Goal: Information Seeking & Learning: Learn about a topic

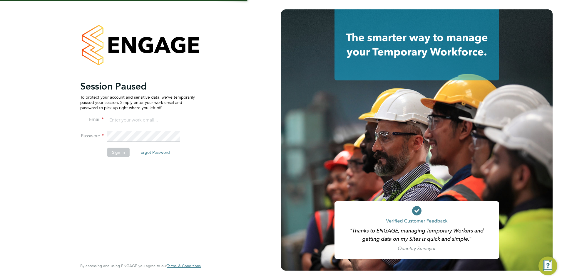
type input "[PERSON_NAME][EMAIL_ADDRESS][PERSON_NAME][DOMAIN_NAME]"
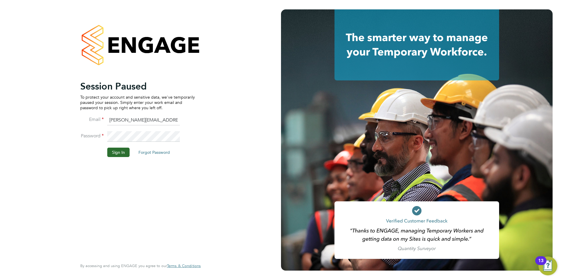
click at [113, 152] on button "Sign In" at bounding box center [118, 152] width 22 height 9
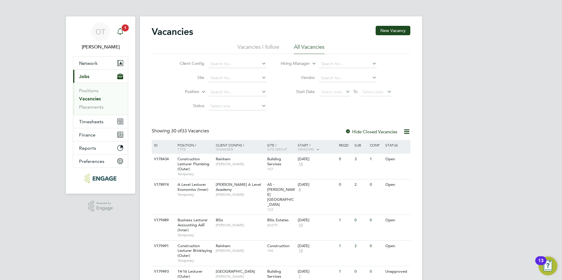
click at [125, 28] on span "1" at bounding box center [125, 27] width 7 height 7
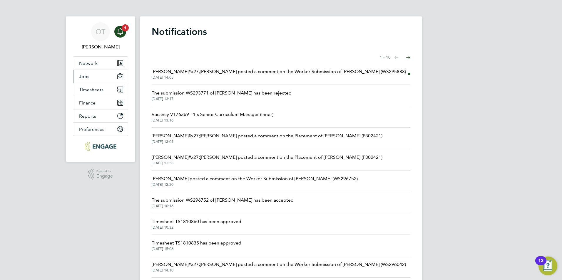
click at [107, 78] on button "Jobs" at bounding box center [100, 76] width 55 height 13
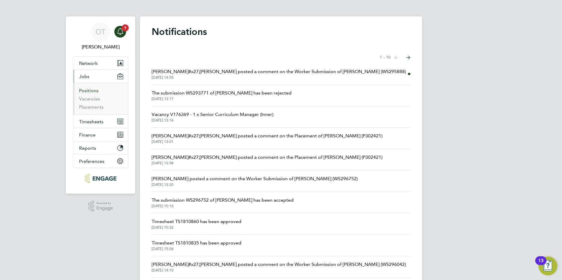
click at [96, 93] on link "Positions" at bounding box center [88, 91] width 19 height 6
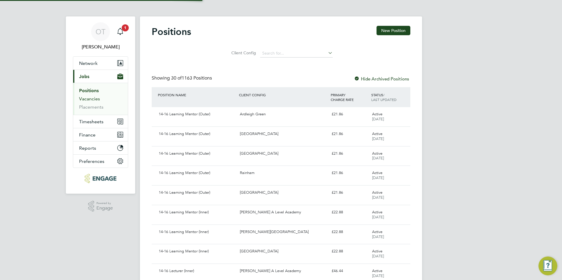
click at [93, 100] on link "Vacancies" at bounding box center [89, 99] width 21 height 6
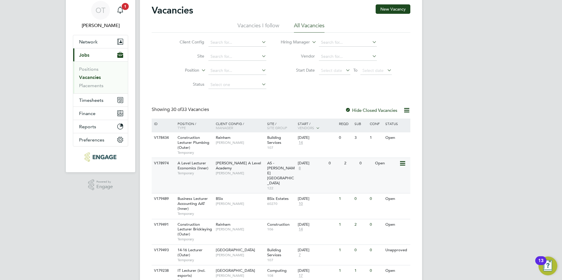
scroll to position [88, 0]
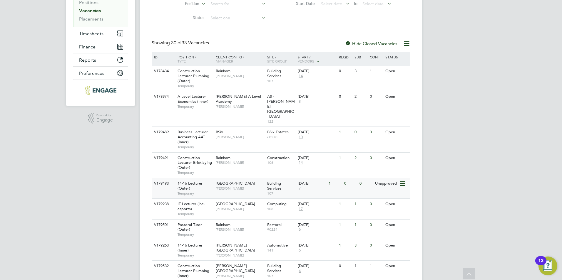
click at [237, 181] on span "Epping Forest Campus" at bounding box center [235, 183] width 39 height 5
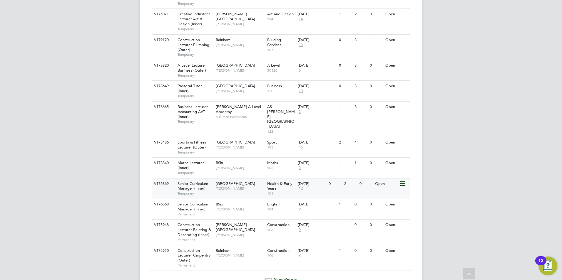
scroll to position [617, 0]
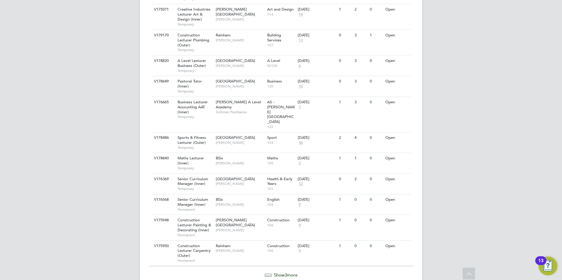
click at [278, 264] on div "Show 3 more" at bounding box center [281, 271] width 264 height 14
click at [283, 272] on span "Show 3 more" at bounding box center [285, 275] width 23 height 6
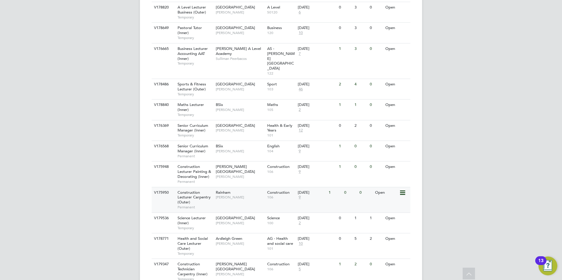
scroll to position [671, 0]
click at [231, 212] on div "Tower Hamlets Campus Iqbal Hussain" at bounding box center [239, 219] width 51 height 15
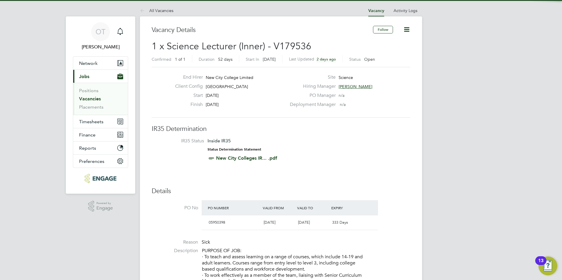
click at [404, 33] on icon at bounding box center [406, 29] width 7 height 7
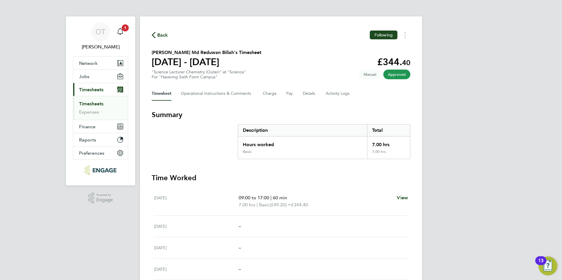
click at [156, 33] on span "Back" at bounding box center [160, 35] width 16 height 6
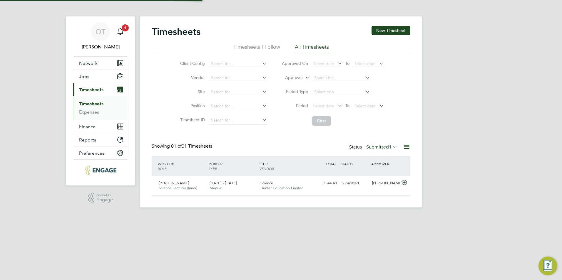
scroll to position [15, 51]
click at [286, 186] on span "Hunter Education Limited" at bounding box center [281, 188] width 43 height 5
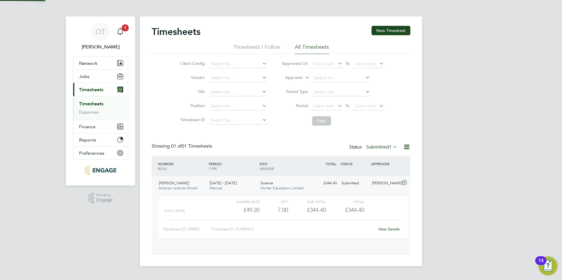
scroll to position [10, 57]
click at [375, 146] on label "Submitted 1" at bounding box center [381, 147] width 31 height 6
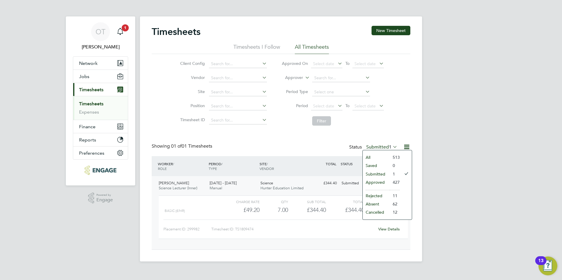
click at [381, 157] on li "All" at bounding box center [375, 157] width 27 height 8
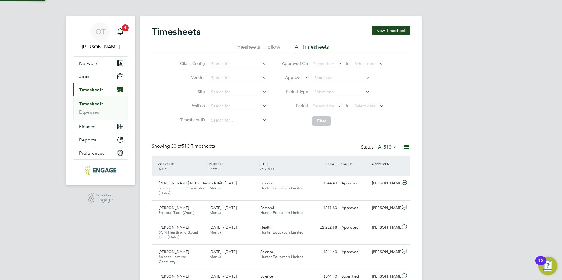
scroll to position [0, 0]
click at [243, 190] on div "25 - 31 Aug 2025 Manual" at bounding box center [232, 186] width 51 height 15
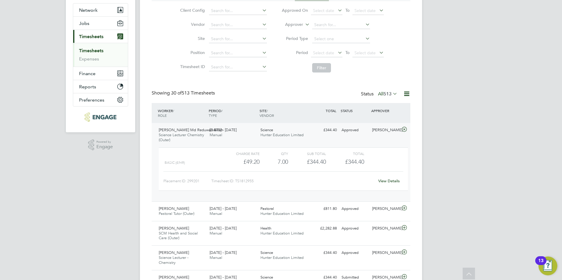
scroll to position [24, 0]
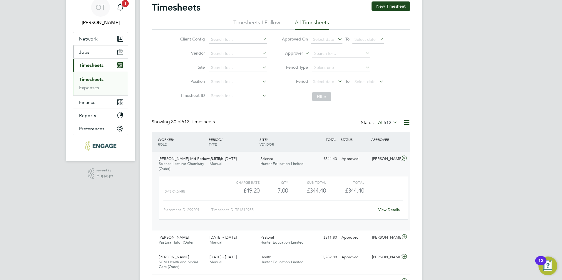
click at [93, 49] on button "Jobs" at bounding box center [100, 52] width 55 height 13
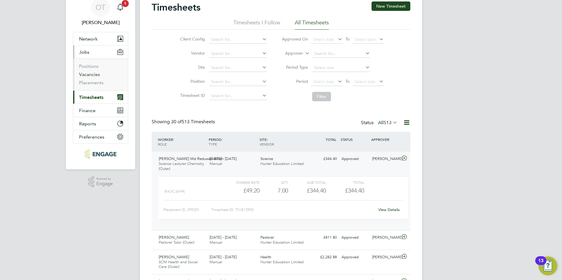
click at [95, 73] on link "Vacancies" at bounding box center [89, 75] width 21 height 6
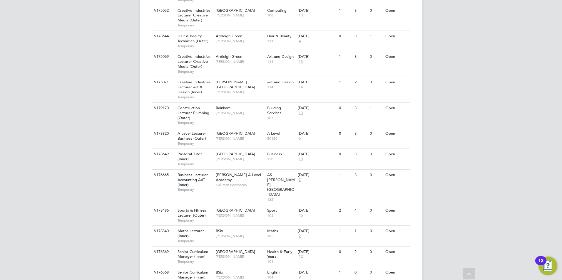
scroll to position [617, 0]
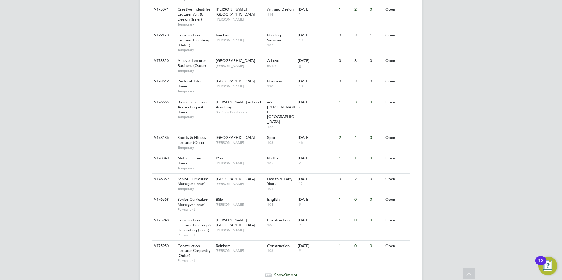
click at [297, 272] on span "Show 3 more" at bounding box center [285, 275] width 23 height 6
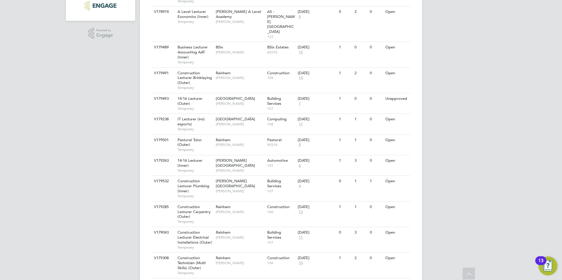
scroll to position [0, 0]
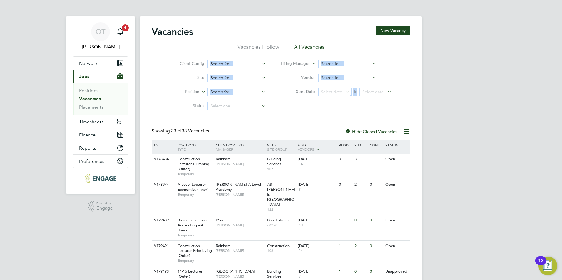
drag, startPoint x: 302, startPoint y: 116, endPoint x: 166, endPoint y: 54, distance: 149.8
drag, startPoint x: 166, startPoint y: 54, endPoint x: 189, endPoint y: 44, distance: 25.6
click at [189, 44] on ul "Vacancies I follow All Vacancies" at bounding box center [281, 48] width 258 height 11
drag, startPoint x: 191, startPoint y: 46, endPoint x: 323, endPoint y: 100, distance: 142.8
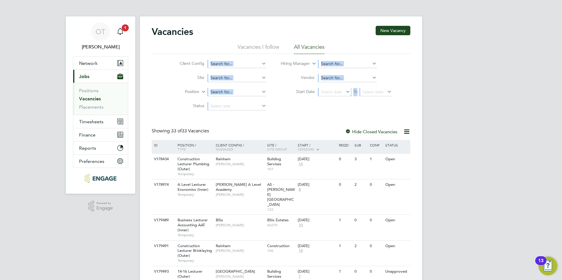
click at [323, 100] on div "Vacancies I follow All Vacancies Client Config Site Position Status Hiring Mana…" at bounding box center [281, 78] width 258 height 70
drag, startPoint x: 323, startPoint y: 100, endPoint x: 325, endPoint y: 113, distance: 12.6
click at [325, 113] on div "Client Config Site Position Status Hiring Manager Vendor Start Date Select date…" at bounding box center [281, 83] width 258 height 59
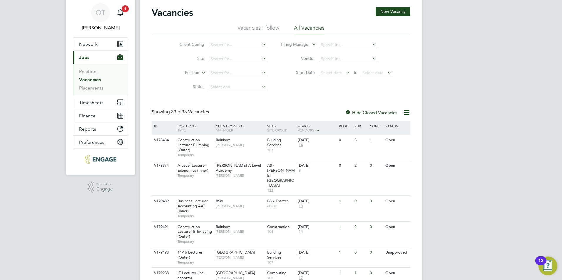
scroll to position [29, 0]
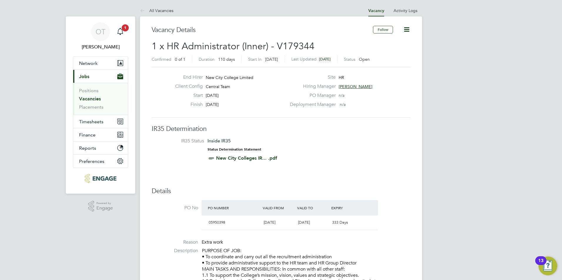
drag, startPoint x: 205, startPoint y: 77, endPoint x: 224, endPoint y: 97, distance: 27.7
click at [224, 97] on div "End Hirer New City College Limited Client Config Central Team Start [DATE] Fini…" at bounding box center [228, 92] width 116 height 36
drag, startPoint x: 224, startPoint y: 97, endPoint x: 236, endPoint y: 101, distance: 13.3
click at [236, 102] on div "Finish [DATE]" at bounding box center [228, 106] width 116 height 9
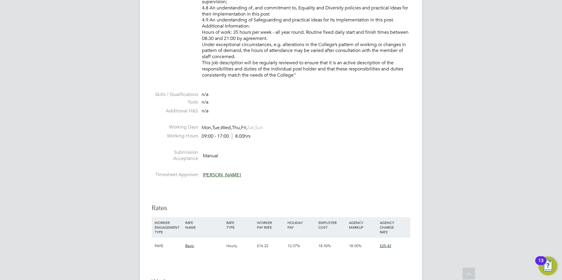
scroll to position [617, 0]
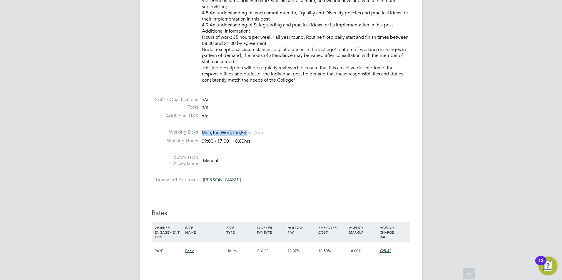
drag, startPoint x: 253, startPoint y: 133, endPoint x: 201, endPoint y: 132, distance: 52.0
click at [201, 132] on li "Working Days Mon, Tue, Wed, Thu, Fri, Sat, Sun" at bounding box center [281, 133] width 258 height 9
drag, startPoint x: 201, startPoint y: 132, endPoint x: 328, endPoint y: 152, distance: 128.1
click at [328, 152] on li at bounding box center [281, 151] width 258 height 8
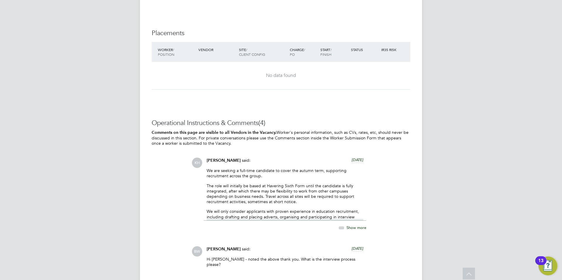
scroll to position [999, 0]
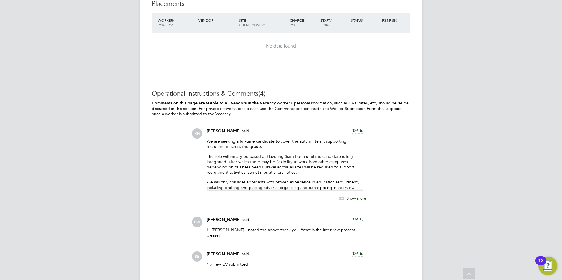
click at [356, 198] on span "Show more" at bounding box center [356, 198] width 20 height 5
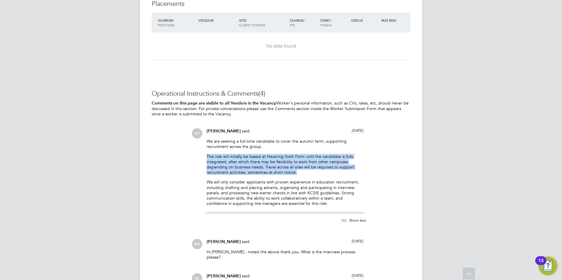
drag, startPoint x: 207, startPoint y: 156, endPoint x: 301, endPoint y: 172, distance: 94.9
click at [301, 172] on p "The role will initially be based at Havering Sixth Form until the candidate is …" at bounding box center [284, 164] width 157 height 21
click at [300, 172] on p "The role will initially be based at Havering Sixth Form until the candidate is …" at bounding box center [284, 164] width 157 height 21
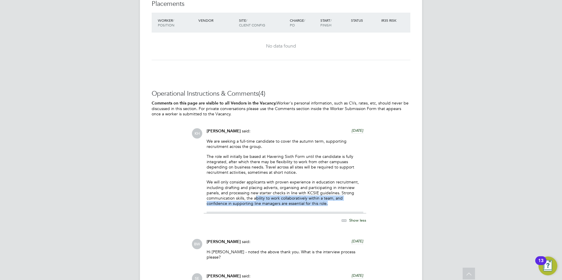
drag, startPoint x: 330, startPoint y: 205, endPoint x: 252, endPoint y: 199, distance: 78.4
click at [252, 199] on p "We will only consider applicants with proven experience in education recruitmen…" at bounding box center [284, 192] width 157 height 27
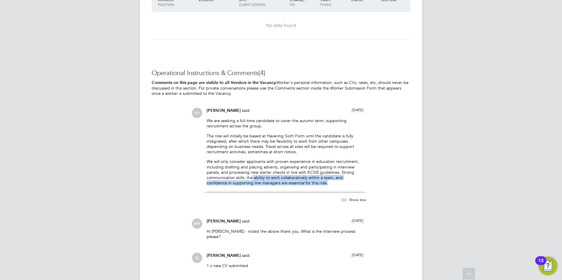
scroll to position [1057, 0]
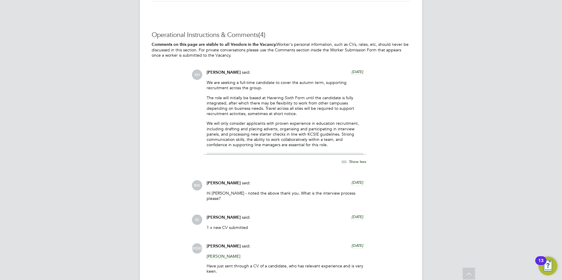
click at [265, 215] on div "[PERSON_NAME] said: [DATE]" at bounding box center [284, 220] width 157 height 10
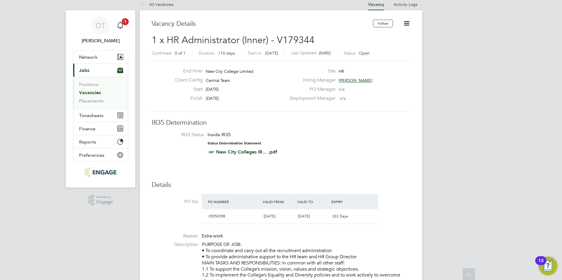
scroll to position [0, 0]
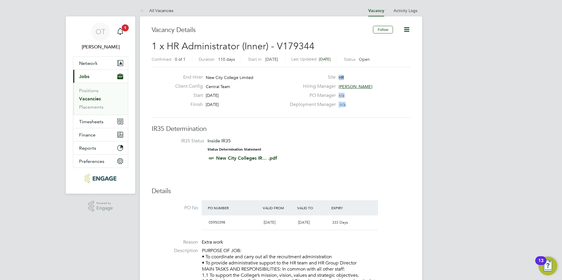
drag, startPoint x: 349, startPoint y: 104, endPoint x: 324, endPoint y: 71, distance: 41.2
click at [324, 71] on div "End Hirer New City College Limited Client Config Central Team Start [DATE] Fini…" at bounding box center [281, 92] width 258 height 51
drag, startPoint x: 324, startPoint y: 71, endPoint x: 326, endPoint y: 76, distance: 5.1
click at [326, 76] on label "Site" at bounding box center [310, 77] width 49 height 6
click at [330, 74] on label "Site" at bounding box center [310, 77] width 49 height 6
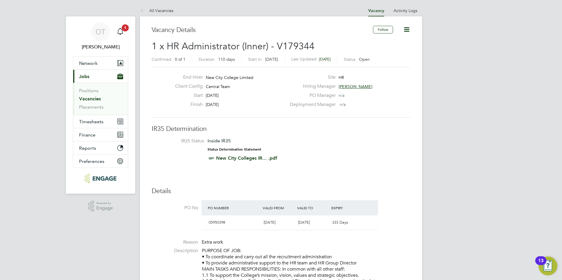
click at [337, 75] on div "Site HR" at bounding box center [349, 78] width 126 height 9
drag, startPoint x: 338, startPoint y: 77, endPoint x: 345, endPoint y: 106, distance: 29.4
click at [345, 106] on div "Site HR Hiring Manager [PERSON_NAME] PO Manager n/a Deployment Manager n/a" at bounding box center [349, 92] width 126 height 36
drag, startPoint x: 345, startPoint y: 106, endPoint x: 355, endPoint y: 113, distance: 12.1
click at [355, 113] on div "End Hirer New City College Limited Client Config Central Team Start [DATE] Fini…" at bounding box center [281, 92] width 258 height 51
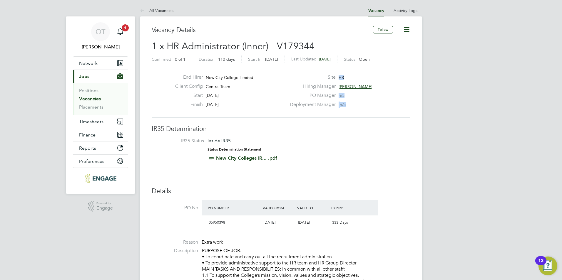
drag, startPoint x: 351, startPoint y: 108, endPoint x: 323, endPoint y: 72, distance: 45.2
click at [323, 72] on div "End Hirer New City College Limited Client Config Central Team Start [DATE] Fini…" at bounding box center [281, 92] width 258 height 51
drag, startPoint x: 346, startPoint y: 104, endPoint x: 333, endPoint y: 78, distance: 29.6
click at [333, 78] on div "Site HR Hiring Manager [PERSON_NAME] PO Manager n/a Deployment Manager n/a" at bounding box center [349, 92] width 126 height 36
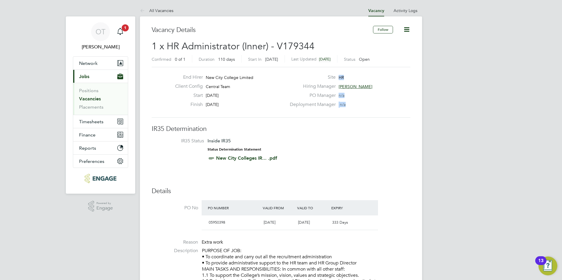
click at [333, 78] on label "Site" at bounding box center [310, 77] width 49 height 6
click at [339, 77] on span "HR" at bounding box center [340, 77] width 5 height 5
drag, startPoint x: 342, startPoint y: 74, endPoint x: 355, endPoint y: 115, distance: 42.5
click at [355, 115] on div "End Hirer New City College Limited Client Config Central Team Start [DATE] Fini…" at bounding box center [281, 92] width 258 height 51
drag, startPoint x: 355, startPoint y: 115, endPoint x: 351, endPoint y: 103, distance: 12.4
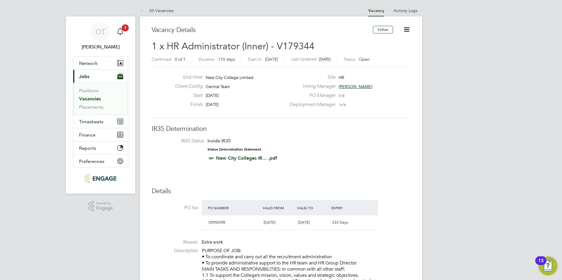
click at [351, 103] on div "Deployment Manager n/a" at bounding box center [349, 106] width 126 height 9
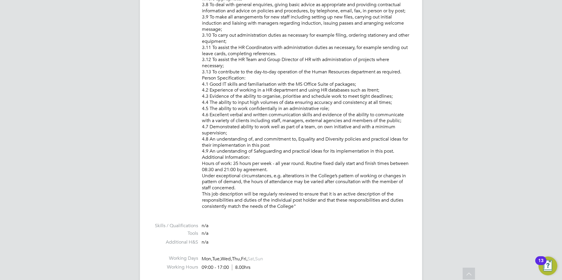
scroll to position [558, 0]
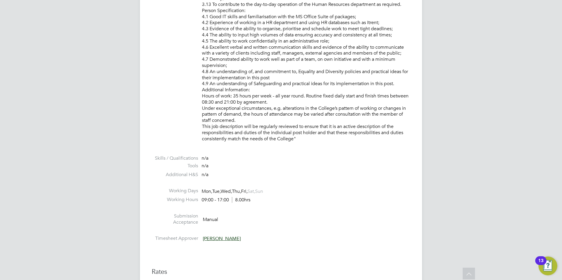
drag, startPoint x: 300, startPoint y: 138, endPoint x: 197, endPoint y: 74, distance: 120.6
drag, startPoint x: 197, startPoint y: 74, endPoint x: 258, endPoint y: 98, distance: 64.9
drag, startPoint x: 300, startPoint y: 140, endPoint x: 194, endPoint y: 44, distance: 142.5
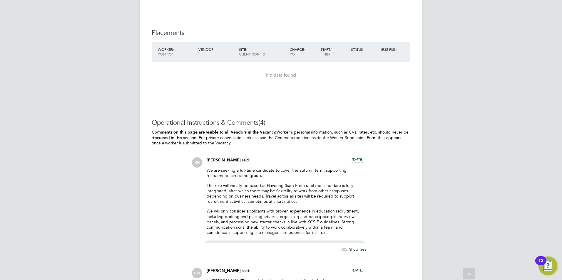
scroll to position [1087, 0]
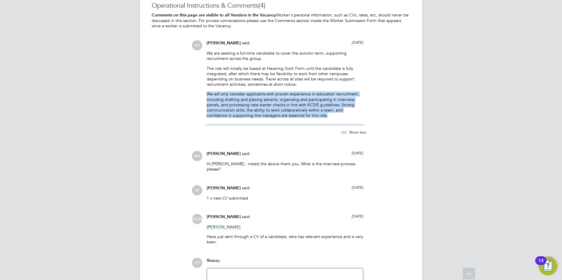
drag, startPoint x: 324, startPoint y: 114, endPoint x: 208, endPoint y: 93, distance: 118.3
click at [208, 93] on p "We will only consider applicants with proven experience in education recruitmen…" at bounding box center [284, 104] width 157 height 27
click at [210, 92] on p "We will only consider applicants with proven experience in education recruitmen…" at bounding box center [284, 104] width 157 height 27
drag, startPoint x: 206, startPoint y: 90, endPoint x: 330, endPoint y: 117, distance: 127.2
click at [330, 117] on div "[PERSON_NAME] said: [DATE] We are seeking a full-time candidate to cover the au…" at bounding box center [285, 91] width 162 height 102
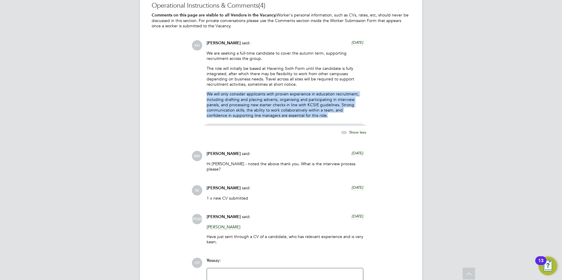
click at [329, 115] on p "We will only consider applicants with proven experience in education recruitmen…" at bounding box center [284, 104] width 157 height 27
drag, startPoint x: 327, startPoint y: 115, endPoint x: 206, endPoint y: 90, distance: 123.2
click at [206, 90] on div "[PERSON_NAME] said: [DATE] We are seeking a full-time candidate to cover the au…" at bounding box center [285, 91] width 162 height 102
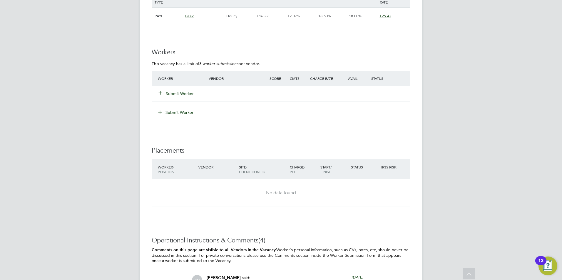
scroll to position [705, 0]
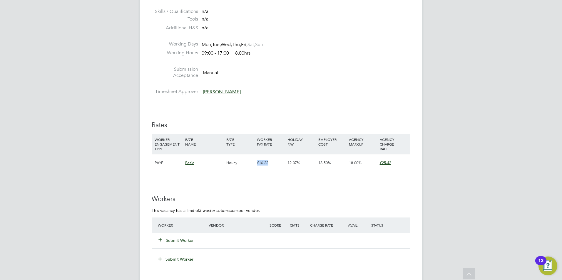
drag, startPoint x: 269, startPoint y: 161, endPoint x: 256, endPoint y: 161, distance: 12.9
click at [256, 161] on div "£16.22" at bounding box center [270, 163] width 31 height 17
drag, startPoint x: 256, startPoint y: 161, endPoint x: 261, endPoint y: 165, distance: 6.9
click at [261, 165] on div "£16.22" at bounding box center [270, 163] width 31 height 17
drag, startPoint x: 258, startPoint y: 162, endPoint x: 268, endPoint y: 163, distance: 10.3
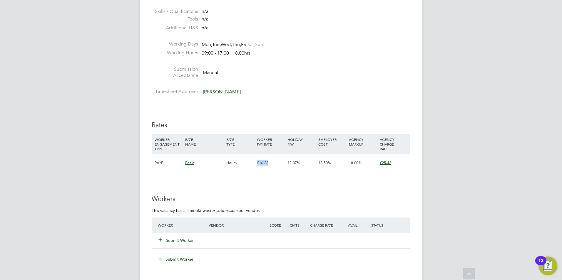
click at [268, 163] on div "£16.22" at bounding box center [270, 163] width 31 height 17
drag, startPoint x: 268, startPoint y: 163, endPoint x: 272, endPoint y: 163, distance: 3.9
click at [272, 163] on div "£16.22" at bounding box center [270, 163] width 31 height 17
drag, startPoint x: 270, startPoint y: 163, endPoint x: 257, endPoint y: 161, distance: 13.4
click at [257, 161] on div "£16.22" at bounding box center [270, 163] width 31 height 17
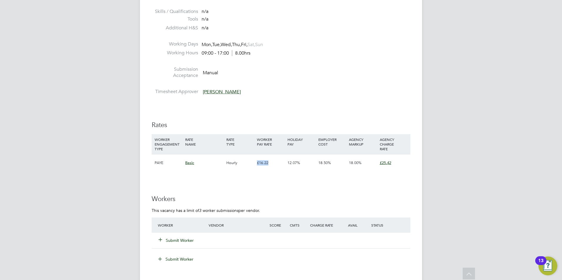
drag, startPoint x: 257, startPoint y: 161, endPoint x: 260, endPoint y: 160, distance: 3.3
click at [258, 161] on div "£16.22" at bounding box center [270, 163] width 31 height 17
click at [257, 86] on li at bounding box center [281, 85] width 258 height 8
drag, startPoint x: 252, startPoint y: 94, endPoint x: 177, endPoint y: 55, distance: 84.7
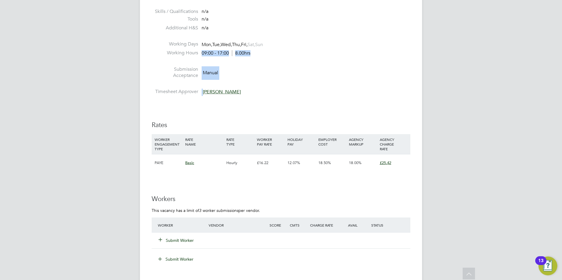
click at [302, 87] on li at bounding box center [281, 85] width 258 height 8
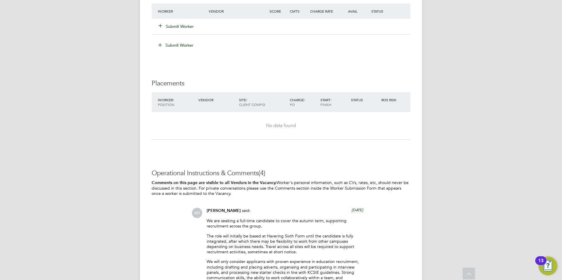
scroll to position [1028, 0]
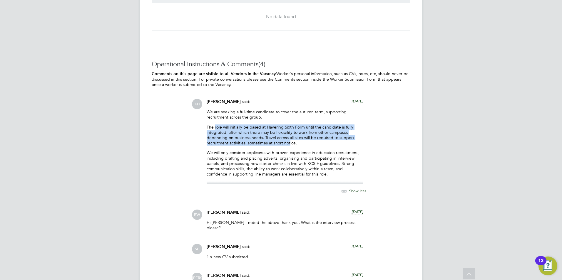
drag, startPoint x: 215, startPoint y: 125, endPoint x: 288, endPoint y: 142, distance: 75.3
click at [288, 142] on p "The role will initially be based at Havering Sixth Form until the candidate is …" at bounding box center [284, 135] width 157 height 21
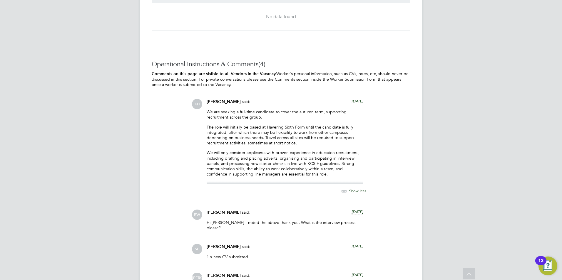
drag, startPoint x: 288, startPoint y: 142, endPoint x: 285, endPoint y: 161, distance: 19.4
click at [289, 158] on p "We will only consider applicants with proven experience in education recruitmen…" at bounding box center [284, 163] width 157 height 27
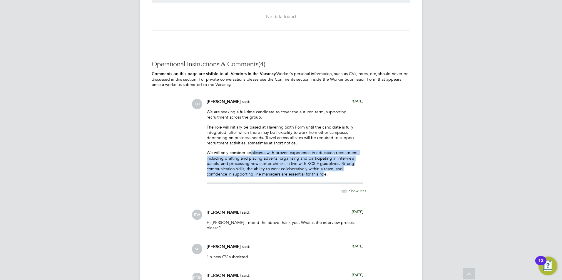
drag, startPoint x: 251, startPoint y: 154, endPoint x: 323, endPoint y: 172, distance: 74.6
click at [323, 172] on p "We will only consider applicants with proven experience in education recruitmen…" at bounding box center [284, 163] width 157 height 27
click at [323, 173] on p "We will only consider applicants with proven experience in education recruitmen…" at bounding box center [284, 163] width 157 height 27
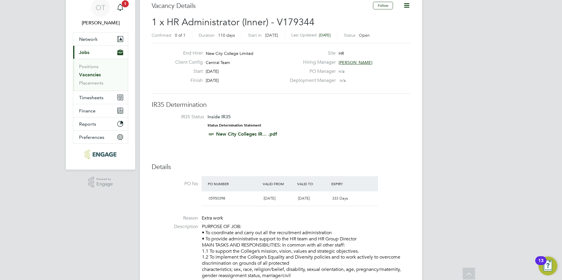
scroll to position [0, 0]
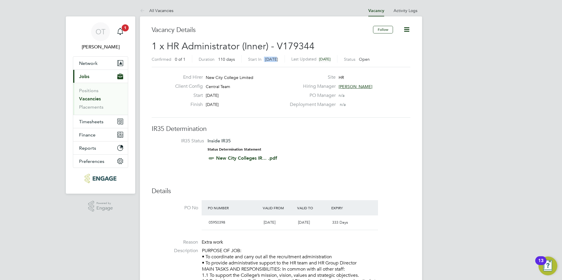
drag, startPoint x: 246, startPoint y: 59, endPoint x: 274, endPoint y: 60, distance: 27.9
click at [274, 60] on div "Confirmed 0 of 1 Duration 110 days Start In [DATE] Last Updated [DATE] Status O…" at bounding box center [281, 59] width 258 height 9
click at [277, 61] on div "Start In [DATE]" at bounding box center [266, 58] width 37 height 7
click at [345, 87] on span "[PERSON_NAME]" at bounding box center [355, 86] width 34 height 5
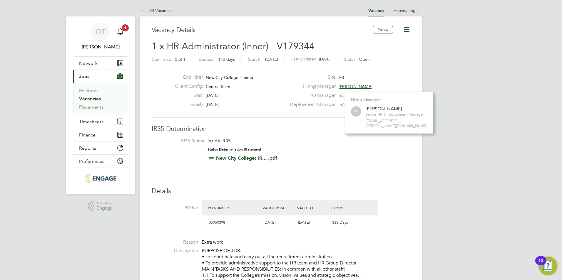
drag, startPoint x: 390, startPoint y: 106, endPoint x: 364, endPoint y: 106, distance: 26.1
click at [364, 106] on div "KH [PERSON_NAME] Senior HR & Recruitment Manager [EMAIL_ADDRESS][PERSON_NAME][D…" at bounding box center [389, 116] width 76 height 23
copy div "[PERSON_NAME]"
click at [183, 47] on span "1 x HR Administrator (Inner) - V179344" at bounding box center [233, 46] width 163 height 11
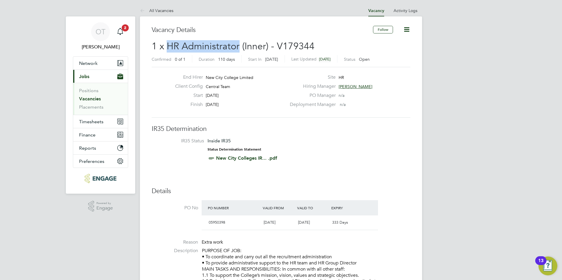
drag, startPoint x: 167, startPoint y: 43, endPoint x: 239, endPoint y: 46, distance: 71.7
click at [239, 46] on span "1 x HR Administrator (Inner) - V179344" at bounding box center [233, 46] width 163 height 11
copy span "HR Administrator"
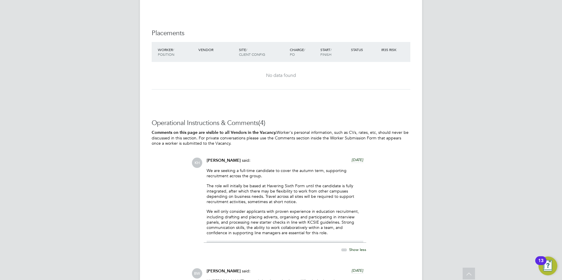
scroll to position [1057, 0]
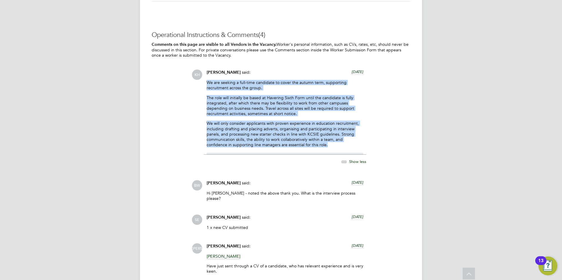
drag, startPoint x: 326, startPoint y: 145, endPoint x: 207, endPoint y: 80, distance: 135.7
click at [207, 80] on div "We are seeking a full-time candidate to cover the autumn term, supporting recru…" at bounding box center [284, 117] width 157 height 75
copy div "We are seeking a full-time candidate to cover the autumn term, supporting recru…"
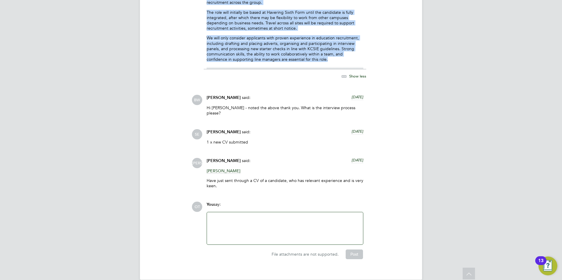
scroll to position [1146, 0]
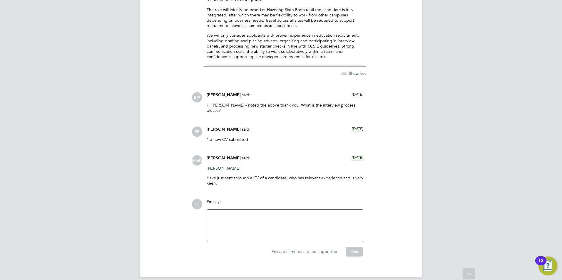
click at [198, 127] on span "SE" at bounding box center [197, 132] width 10 height 10
click at [214, 127] on span "[PERSON_NAME]" at bounding box center [223, 129] width 34 height 5
click at [219, 127] on span "[PERSON_NAME]" at bounding box center [223, 129] width 34 height 5
click at [221, 127] on span "[PERSON_NAME]" at bounding box center [223, 129] width 34 height 5
click at [226, 127] on span "[PERSON_NAME]" at bounding box center [223, 129] width 34 height 5
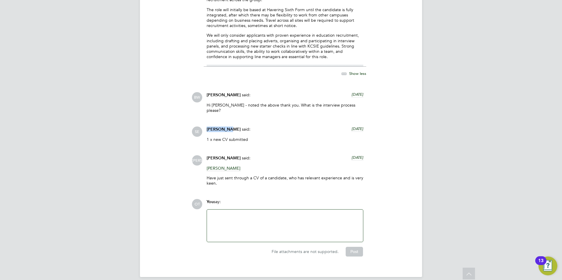
drag, startPoint x: 228, startPoint y: 122, endPoint x: 202, endPoint y: 122, distance: 25.6
click at [202, 127] on div "SE [PERSON_NAME] said: [DATE] 1 x new CV submitted Show more" at bounding box center [301, 137] width 219 height 20
drag, startPoint x: 202, startPoint y: 122, endPoint x: 219, endPoint y: 125, distance: 17.2
click at [219, 127] on span "[PERSON_NAME]" at bounding box center [223, 129] width 34 height 5
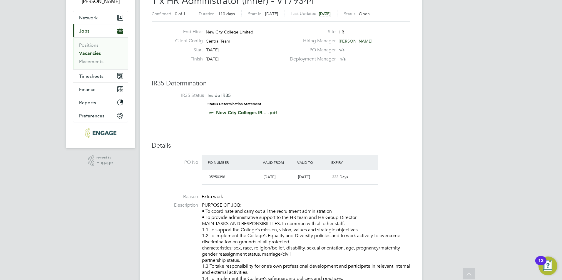
scroll to position [0, 0]
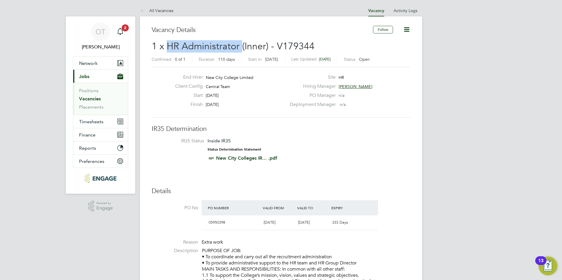
drag, startPoint x: 241, startPoint y: 47, endPoint x: 168, endPoint y: 45, distance: 72.9
click at [168, 45] on span "1 x HR Administrator (Inner) - V179344" at bounding box center [233, 46] width 163 height 11
copy span "HR Administrator"
click at [278, 104] on div "Finish [DATE]" at bounding box center [228, 106] width 116 height 9
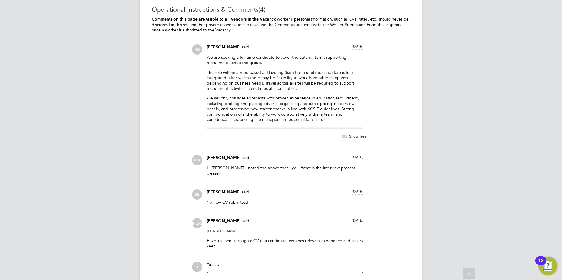
scroll to position [1087, 0]
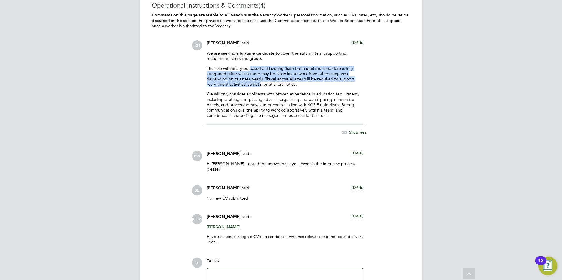
drag, startPoint x: 250, startPoint y: 68, endPoint x: 260, endPoint y: 84, distance: 19.0
click at [260, 84] on p "The role will initially be based at Havering Sixth Form until the candidate is …" at bounding box center [284, 76] width 157 height 21
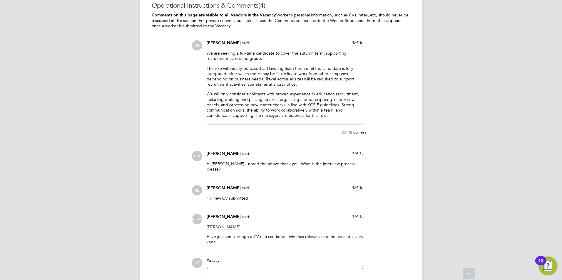
drag, startPoint x: 260, startPoint y: 84, endPoint x: 272, endPoint y: 93, distance: 14.6
click at [272, 90] on div "We are seeking a full-time candidate to cover the autumn term, supporting recru…" at bounding box center [284, 88] width 157 height 75
drag, startPoint x: 359, startPoint y: 94, endPoint x: 315, endPoint y: 93, distance: 43.8
click at [315, 93] on p "We will only consider applicants with proven experience in education recruitmen…" at bounding box center [284, 104] width 157 height 27
click at [316, 94] on p "We will only consider applicants with proven experience in education recruitmen…" at bounding box center [284, 104] width 157 height 27
